Goal: Transaction & Acquisition: Book appointment/travel/reservation

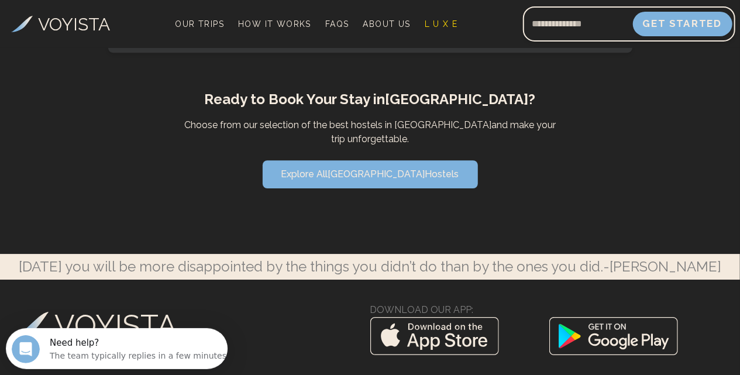
click at [668, 27] on button "Get Started" at bounding box center [682, 24] width 99 height 25
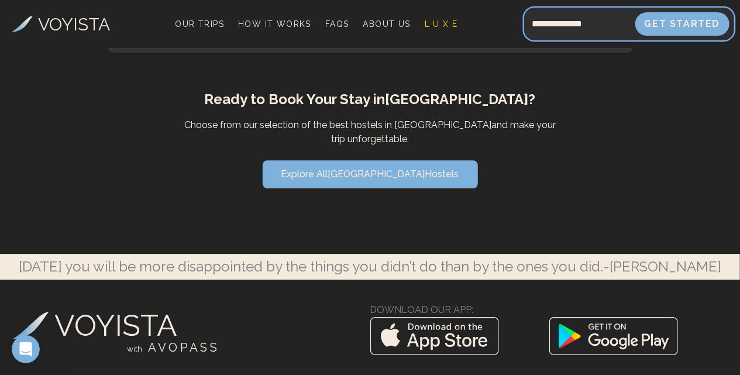
type input "**********"
click at [620, 28] on input "**********" at bounding box center [579, 24] width 112 height 28
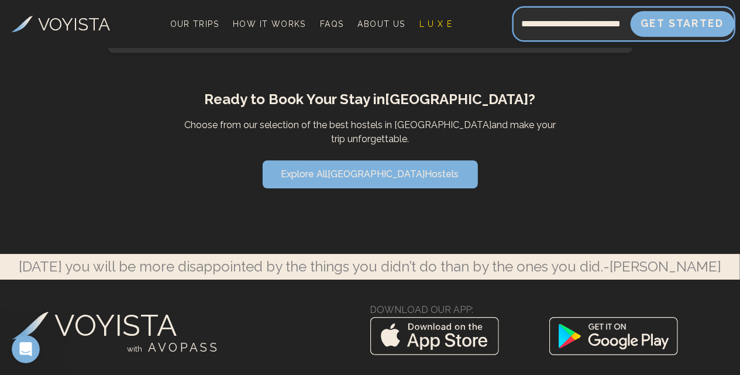
type input "**********"
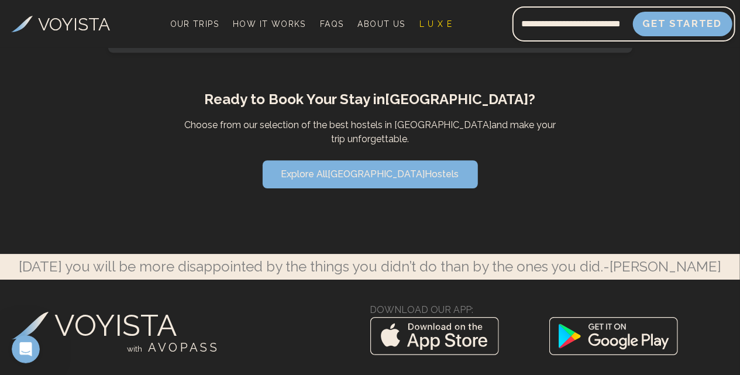
scroll to position [0, 0]
click at [678, 20] on button "Get Started" at bounding box center [682, 24] width 99 height 25
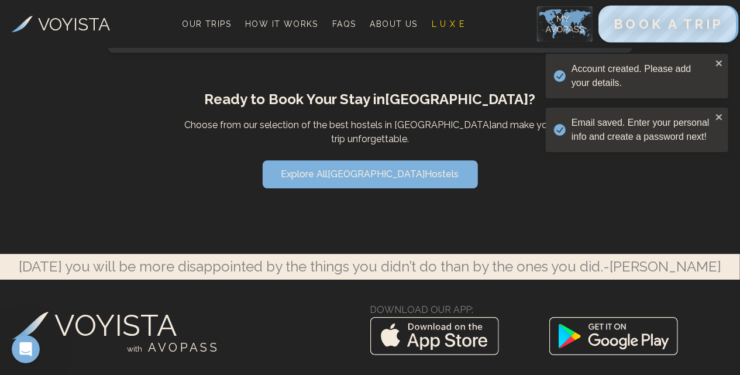
click at [668, 23] on span "BOOK A TRIP" at bounding box center [668, 23] width 109 height 15
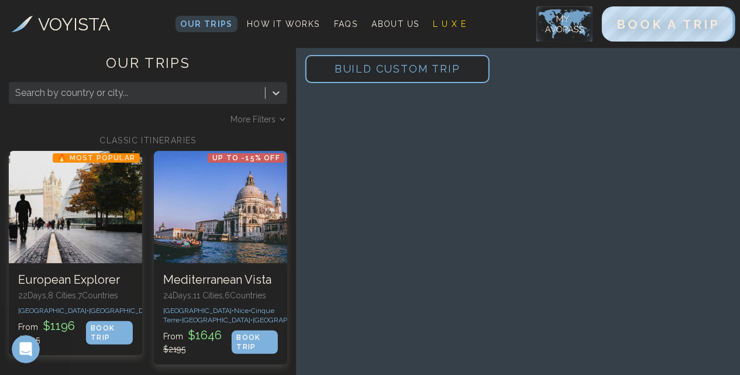
click at [227, 90] on div at bounding box center [137, 93] width 244 height 16
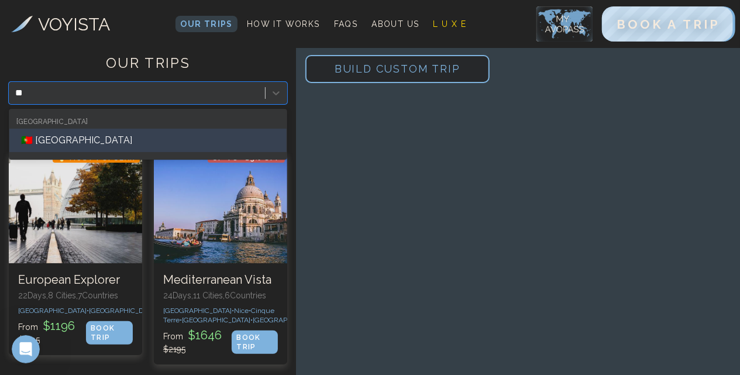
type input "***"
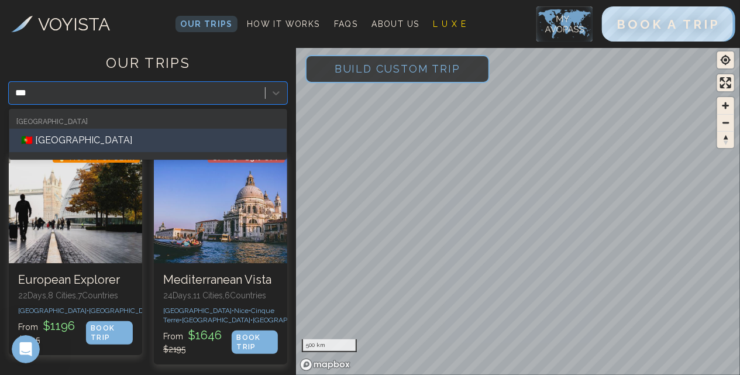
click at [130, 138] on div "🇵🇹 [GEOGRAPHIC_DATA]" at bounding box center [147, 140] width 277 height 23
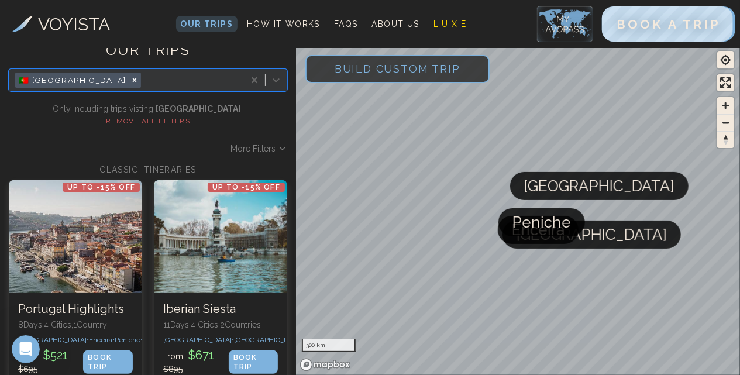
scroll to position [12, 0]
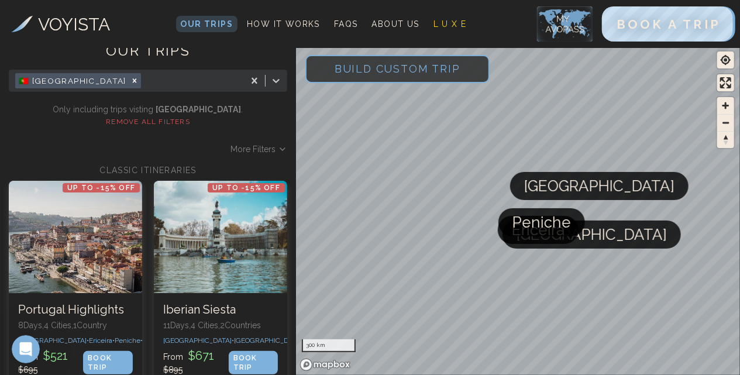
click at [249, 143] on span "More Filters" at bounding box center [252, 149] width 45 height 12
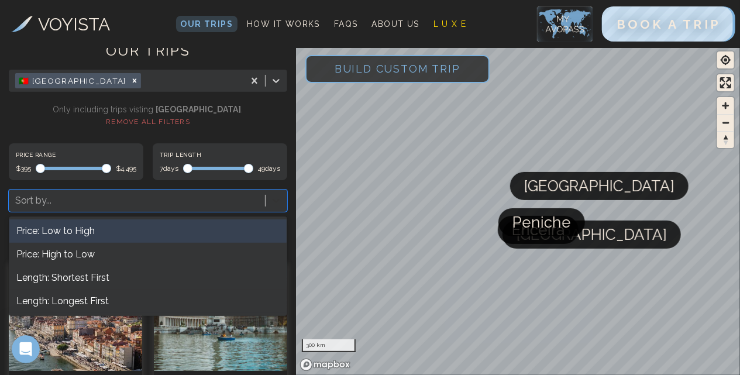
click at [278, 195] on icon at bounding box center [276, 201] width 12 height 12
click at [247, 172] on div "Price Range $395 $4,495 Trip Length 7 days 49 days 4 results available. Use Up …" at bounding box center [148, 177] width 278 height 68
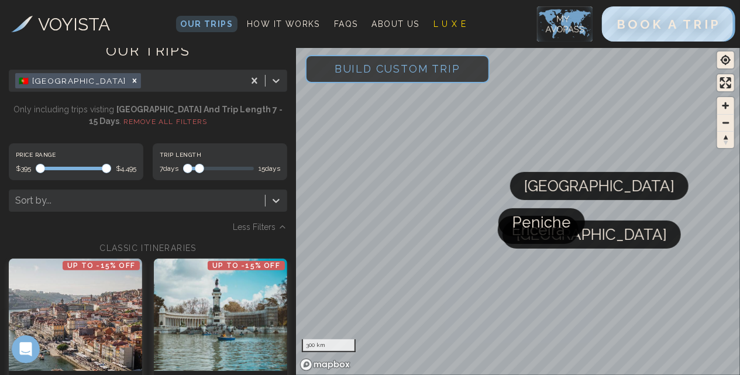
click at [197, 164] on span "Maximum" at bounding box center [199, 168] width 9 height 9
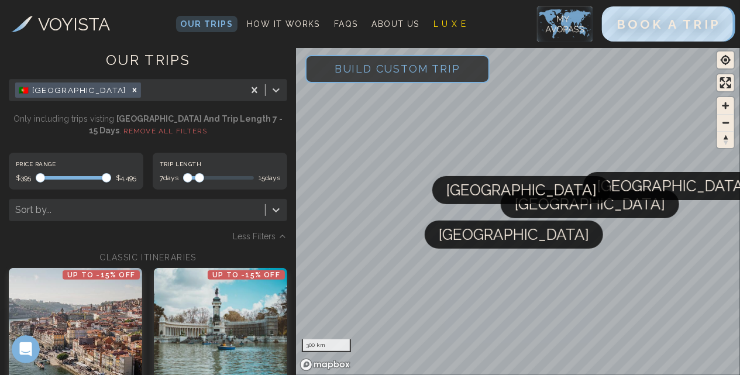
scroll to position [0, 0]
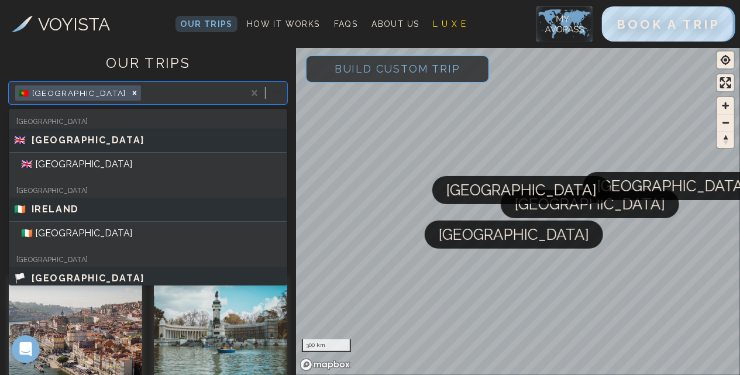
click at [277, 95] on icon at bounding box center [276, 93] width 12 height 12
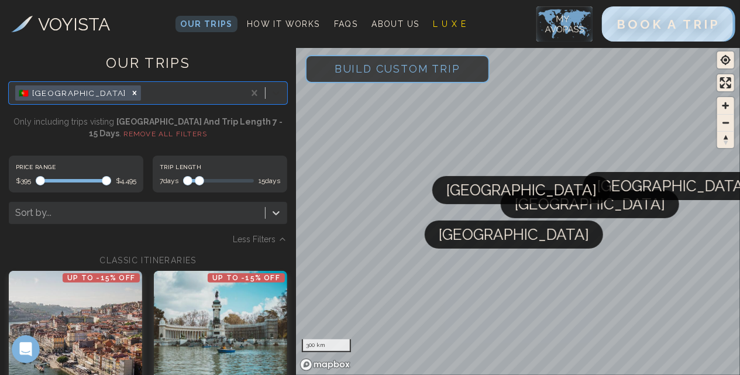
click at [277, 95] on icon at bounding box center [276, 93] width 12 height 12
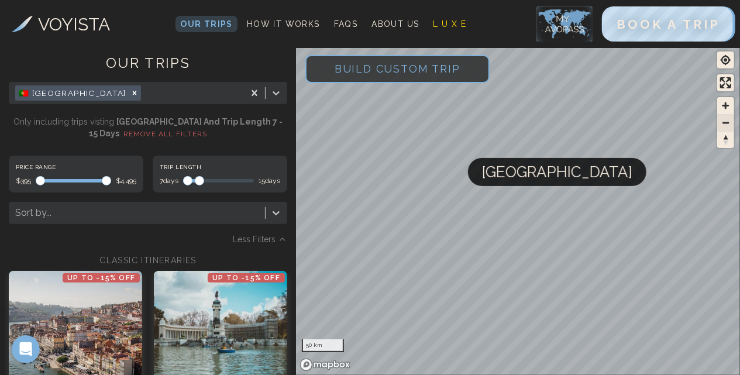
click at [726, 114] on button "Zoom out" at bounding box center [725, 122] width 17 height 17
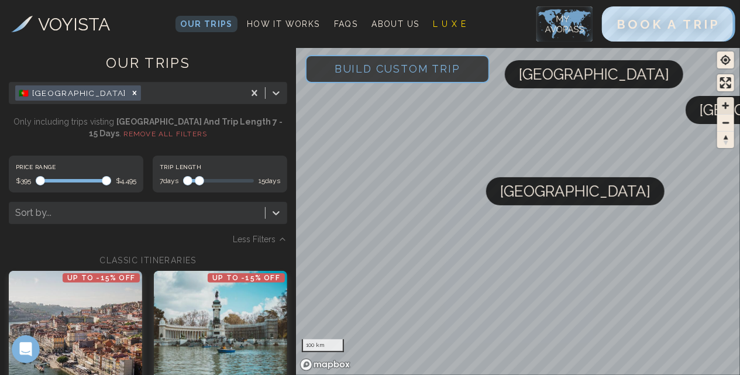
click at [726, 105] on span "Zoom in" at bounding box center [725, 105] width 17 height 17
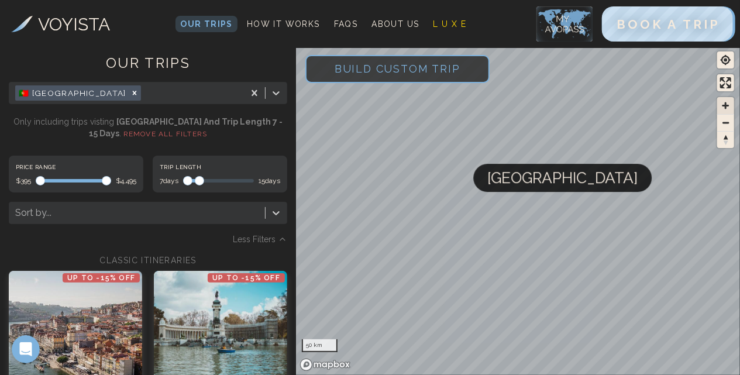
click at [726, 105] on span "Zoom in" at bounding box center [725, 105] width 17 height 17
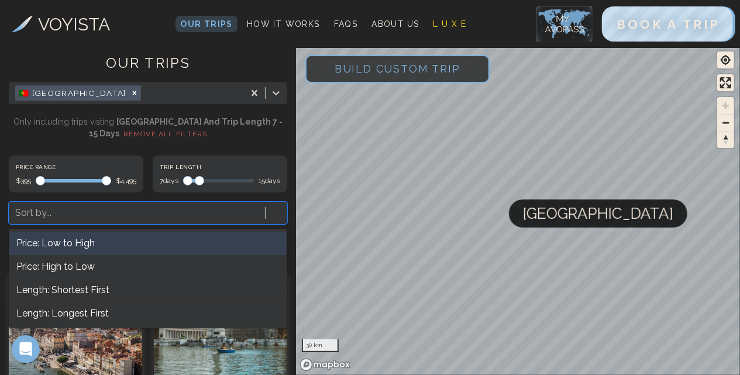
click at [276, 212] on icon at bounding box center [276, 213] width 12 height 12
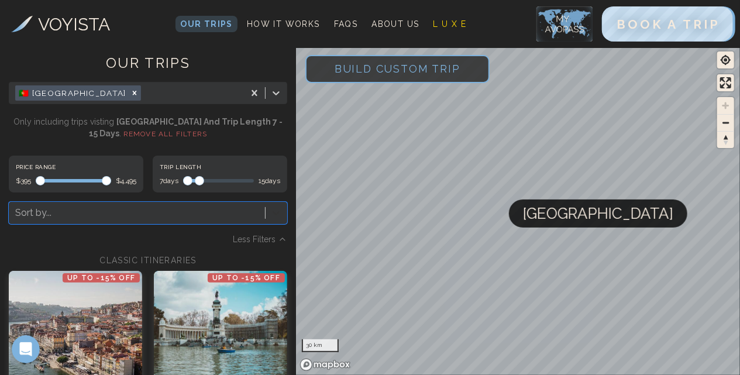
click at [276, 212] on icon at bounding box center [276, 213] width 12 height 12
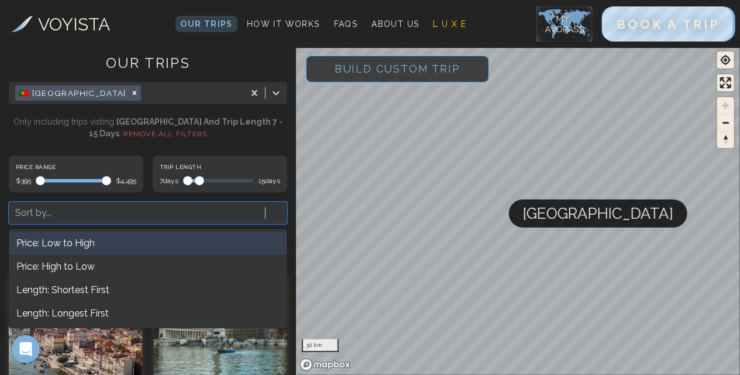
click at [276, 212] on icon at bounding box center [276, 213] width 12 height 12
click at [108, 242] on div "Price: Low to High" at bounding box center [147, 243] width 277 height 23
click at [149, 208] on div at bounding box center [137, 213] width 244 height 16
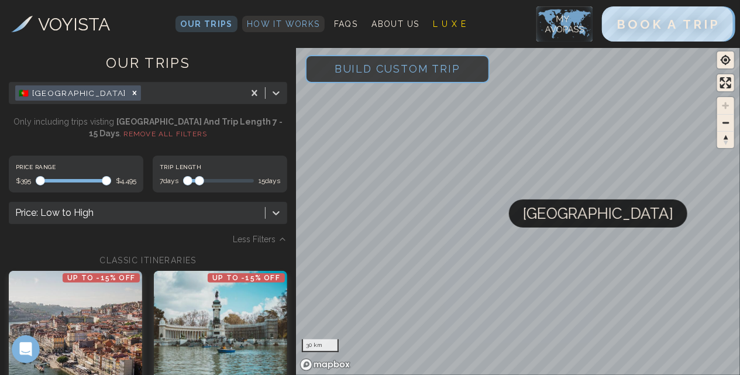
click at [304, 26] on span "How It Works" at bounding box center [283, 23] width 73 height 9
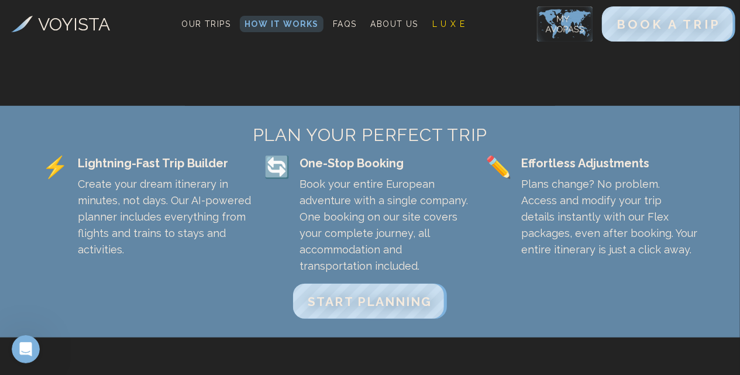
scroll to position [345, 0]
